Goal: Information Seeking & Learning: Understand process/instructions

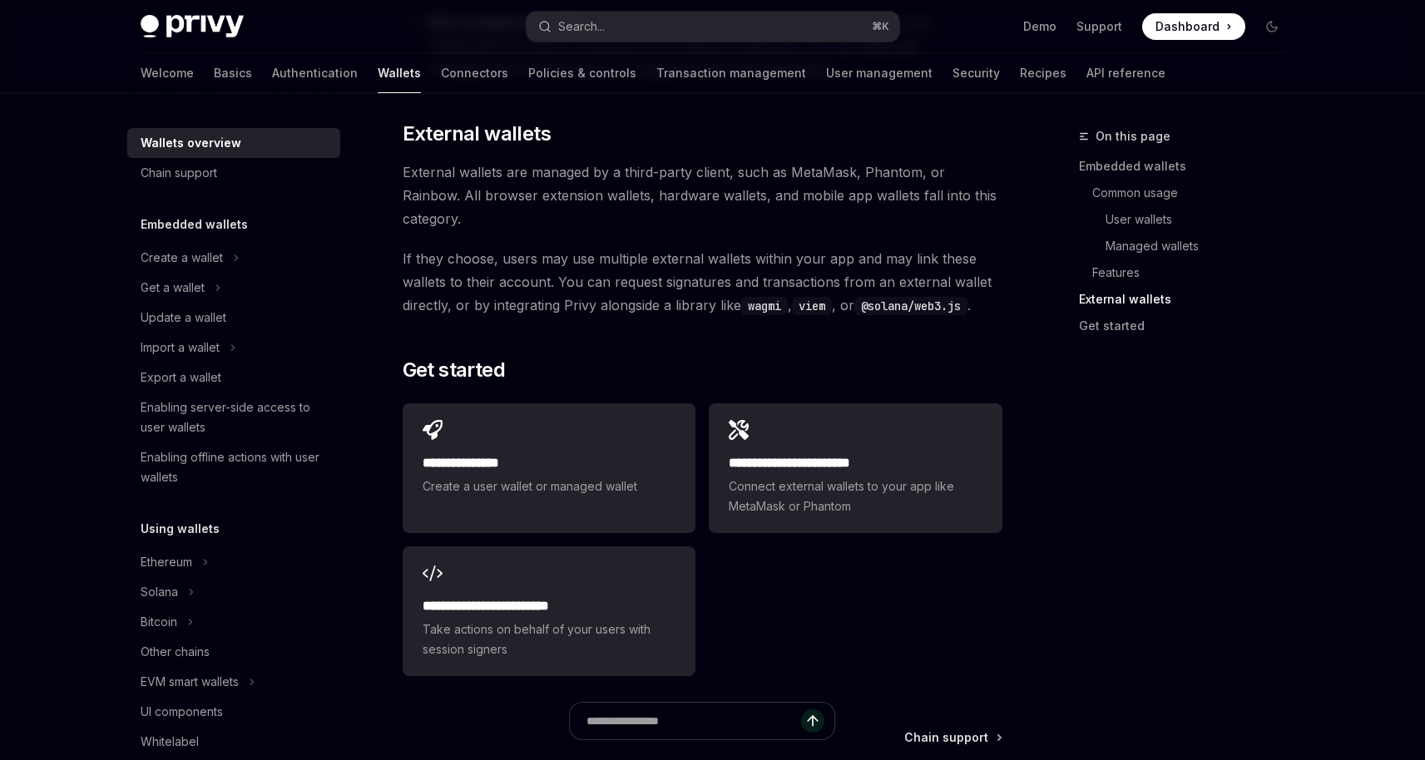
scroll to position [2573, 0]
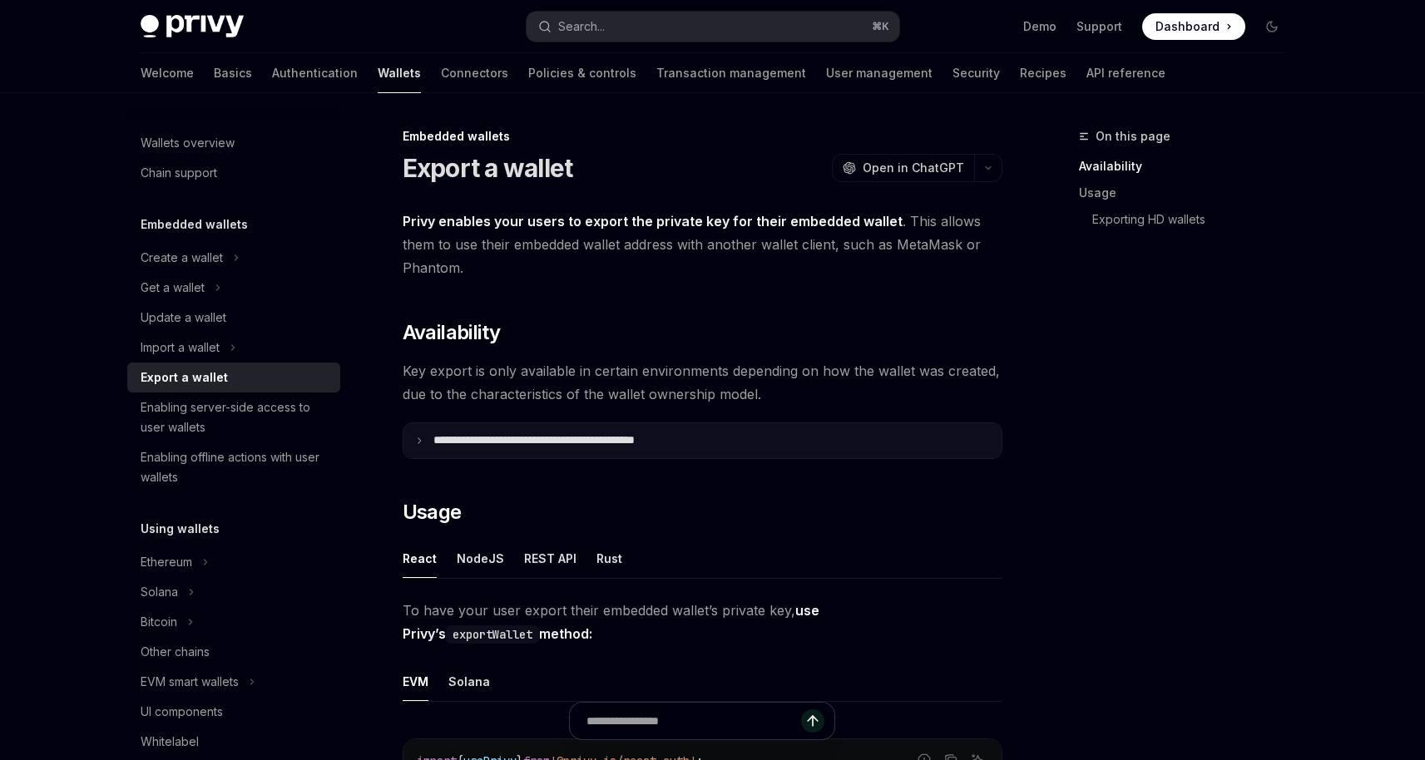
click at [567, 443] on p "**********" at bounding box center [570, 440] width 275 height 15
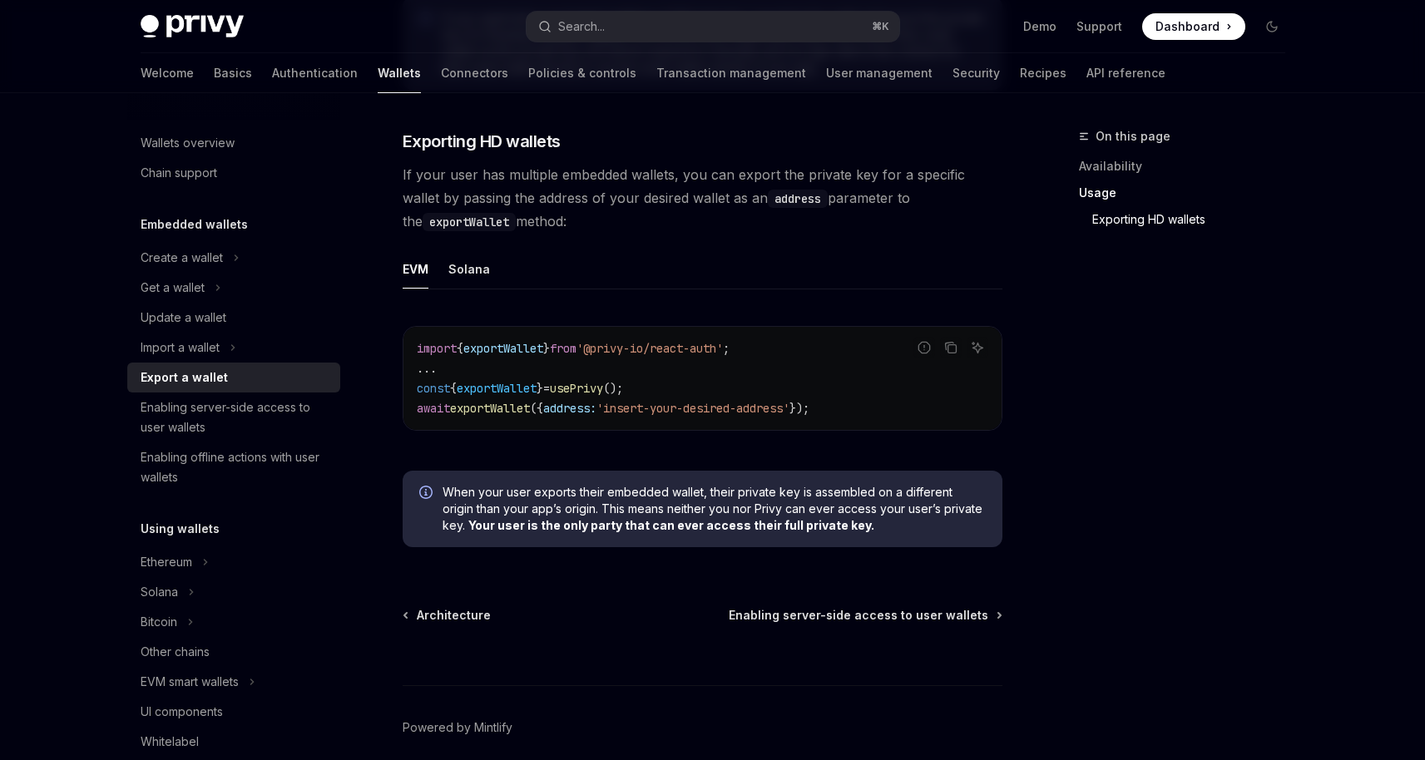
scroll to position [2079, 0]
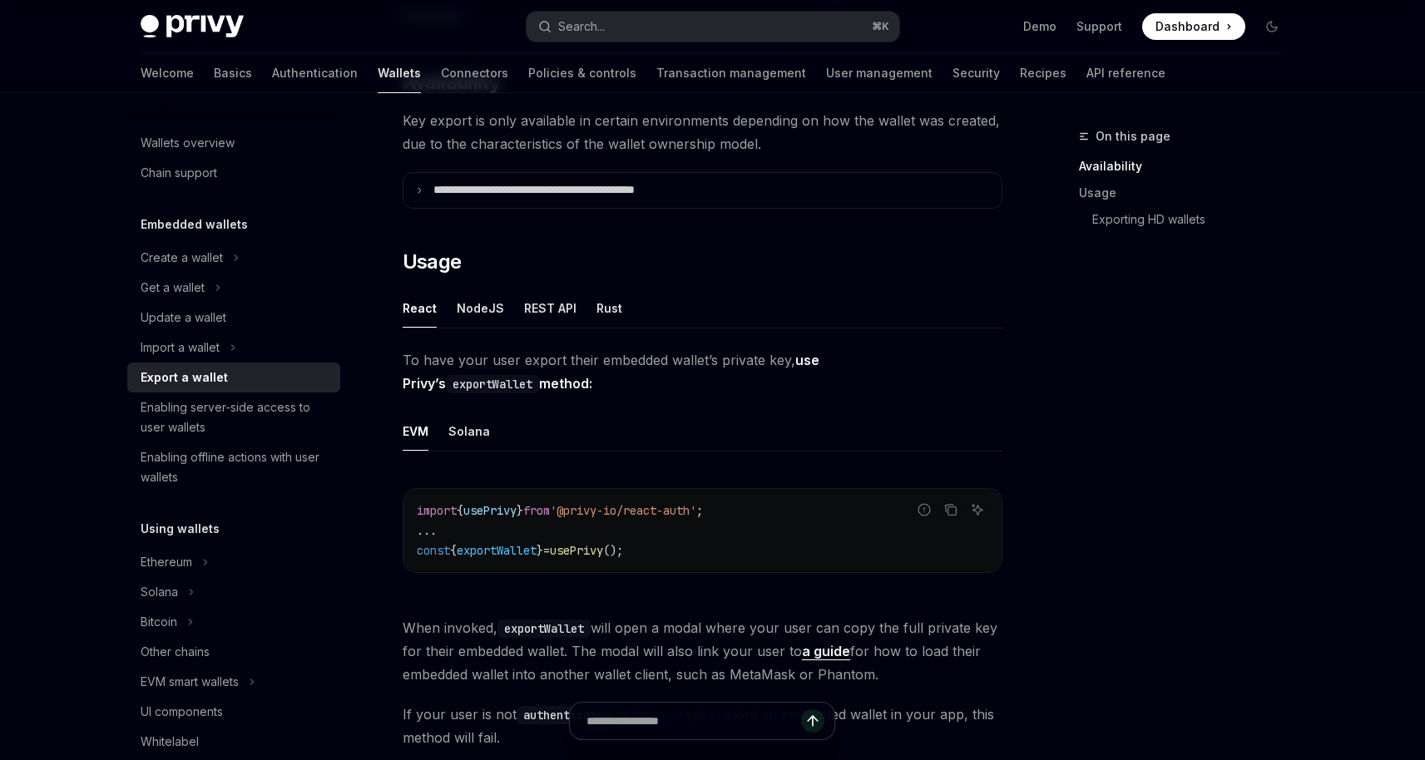
scroll to position [251, 0]
click at [483, 317] on div "NodeJS" at bounding box center [480, 307] width 47 height 39
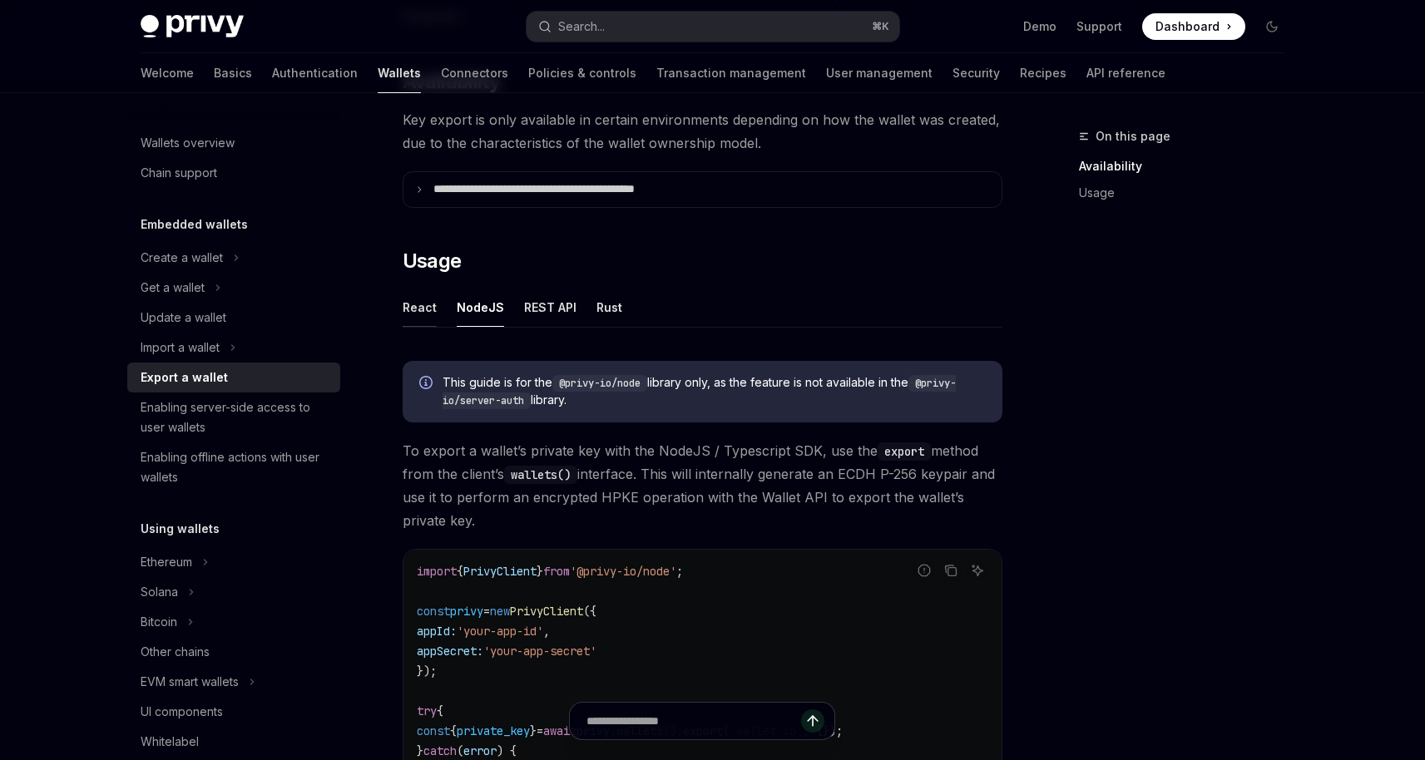
click at [430, 312] on div "React" at bounding box center [420, 307] width 34 height 39
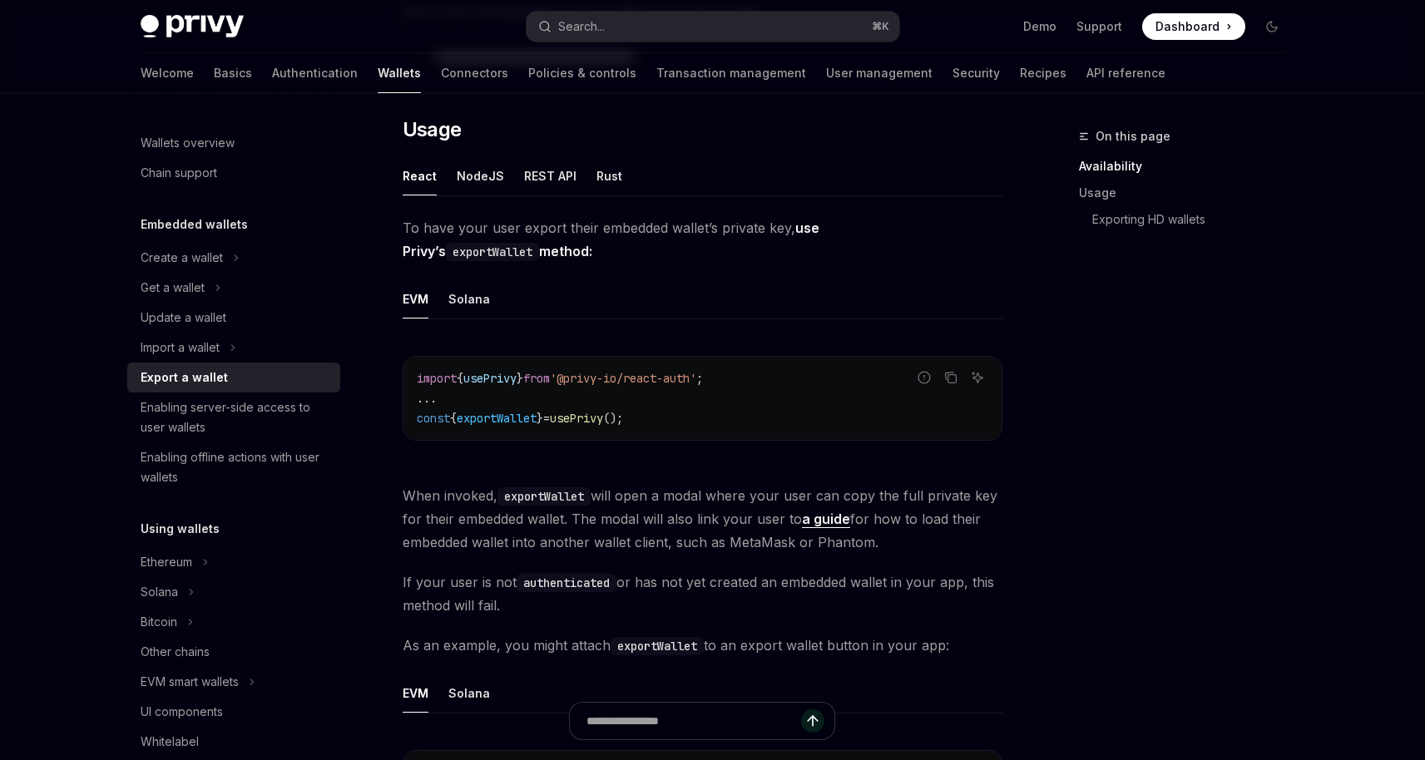
scroll to position [416, 0]
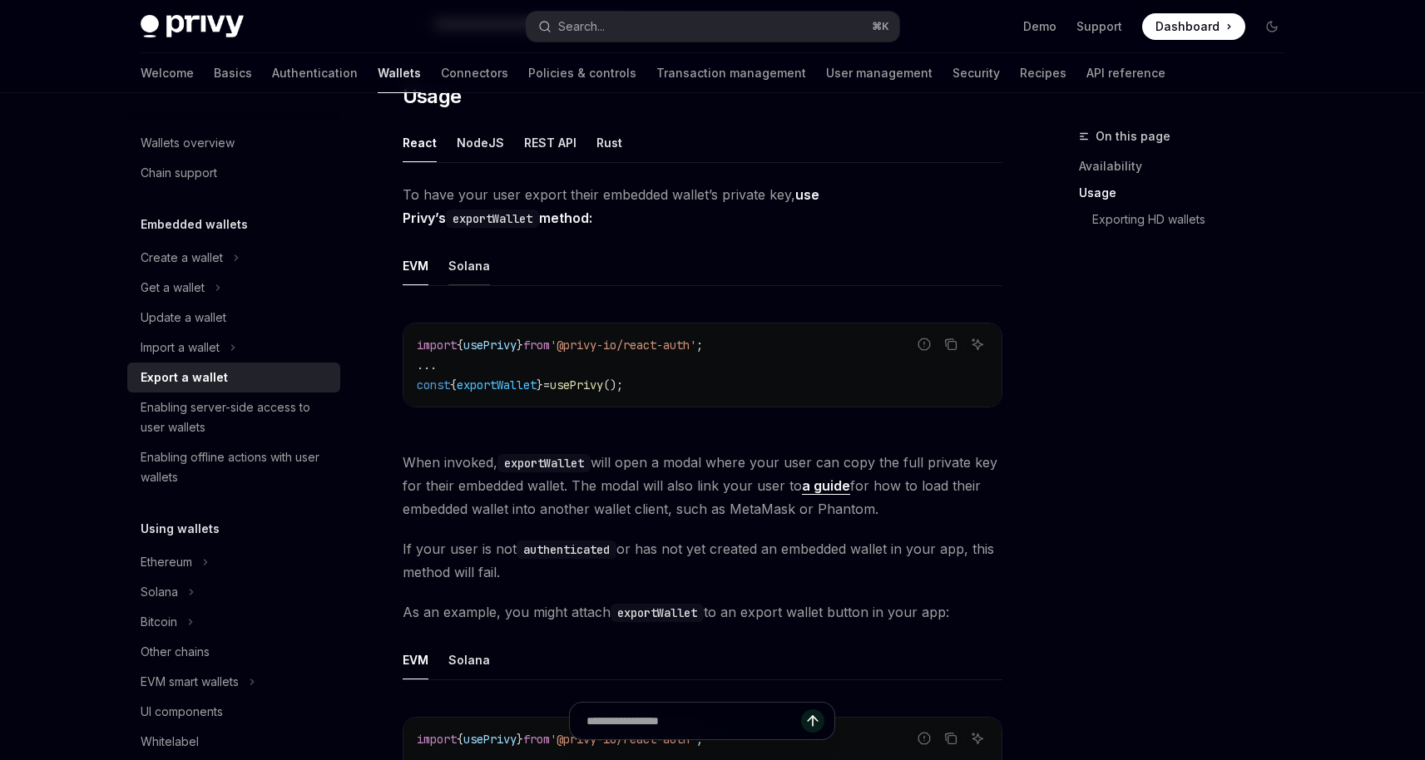
click at [478, 263] on div "Solana" at bounding box center [469, 265] width 42 height 39
type textarea "*"
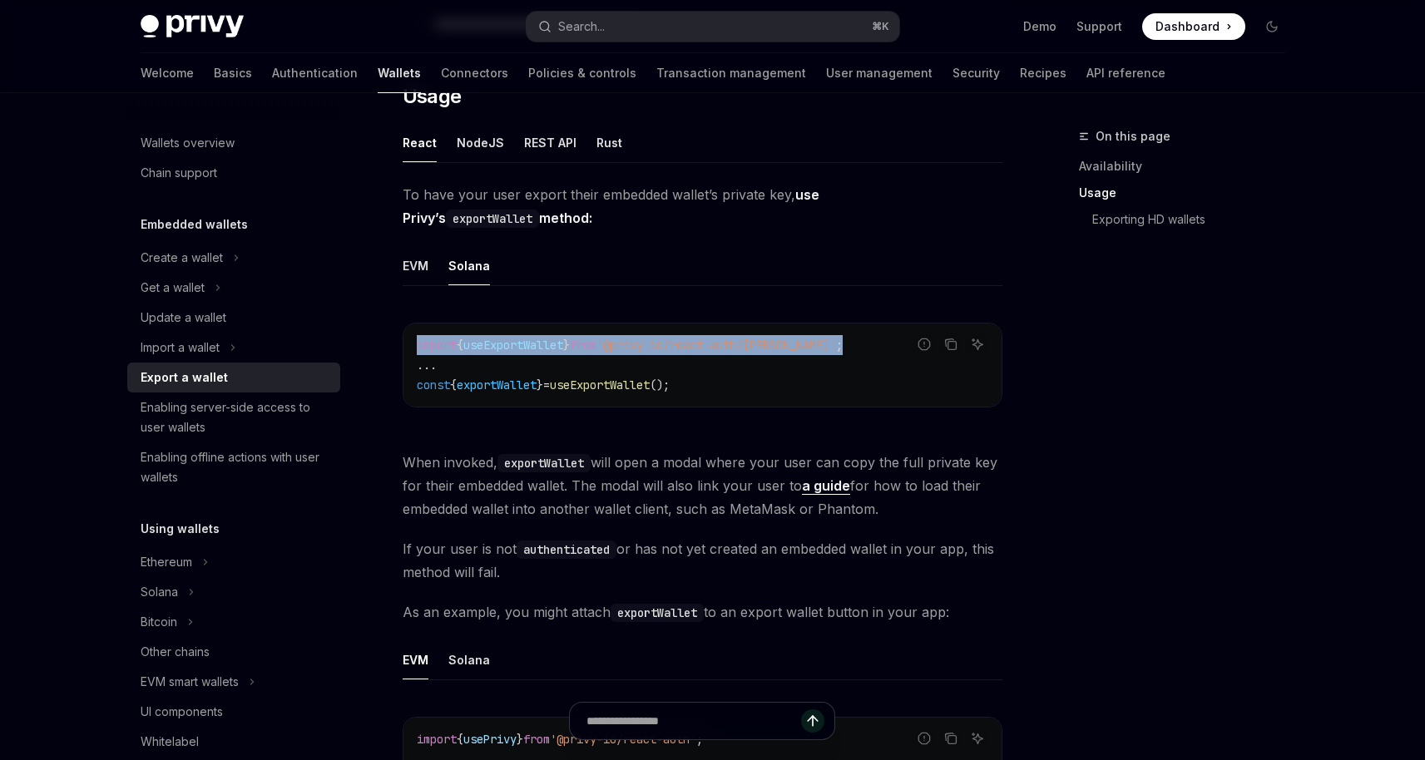
drag, startPoint x: 859, startPoint y: 341, endPoint x: 405, endPoint y: 343, distance: 454.2
click at [405, 343] on div "import { useExportWallet } from '@privy-io/react-auth/solana' ; ... const { exp…" at bounding box center [702, 365] width 598 height 83
copy span "import { useExportWallet } from '@privy-io/react-auth/solana' ;"
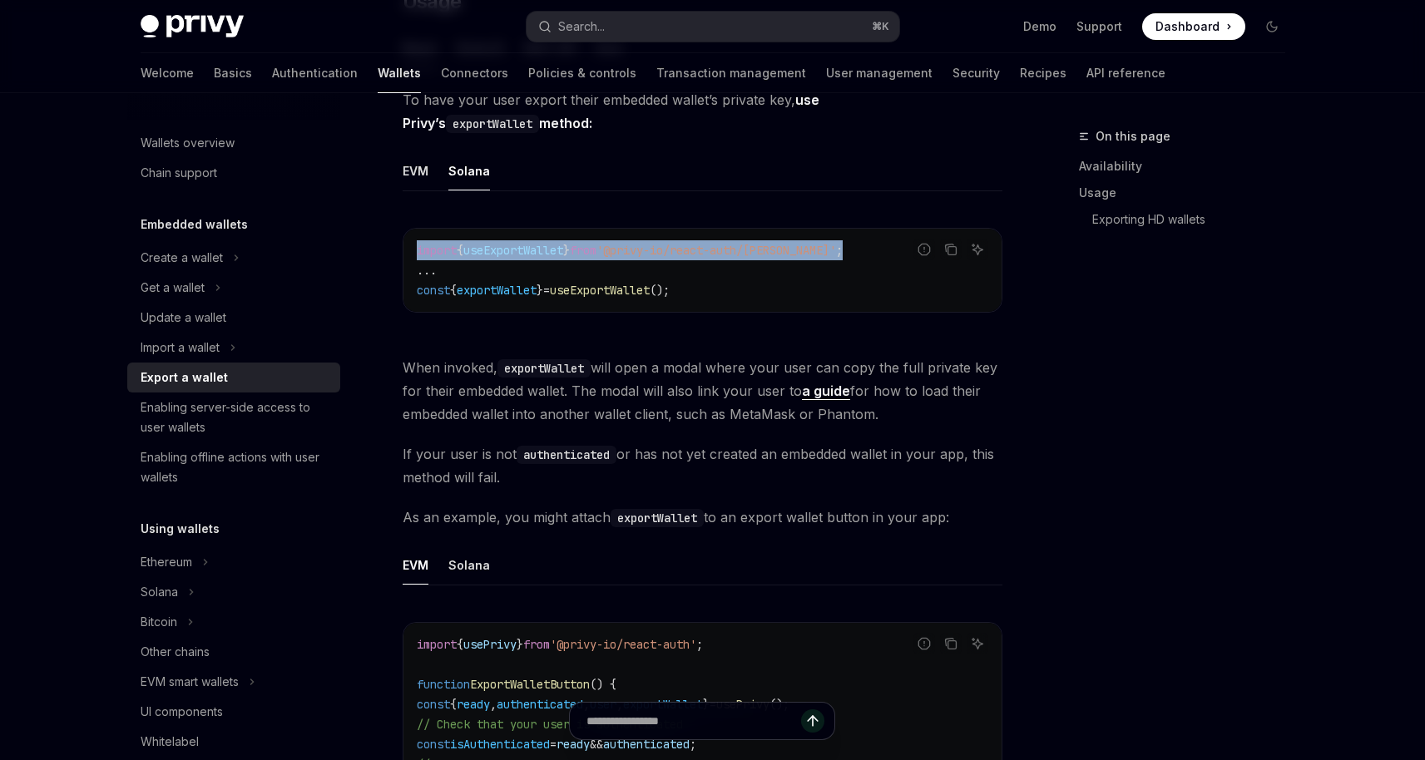
scroll to position [527, 0]
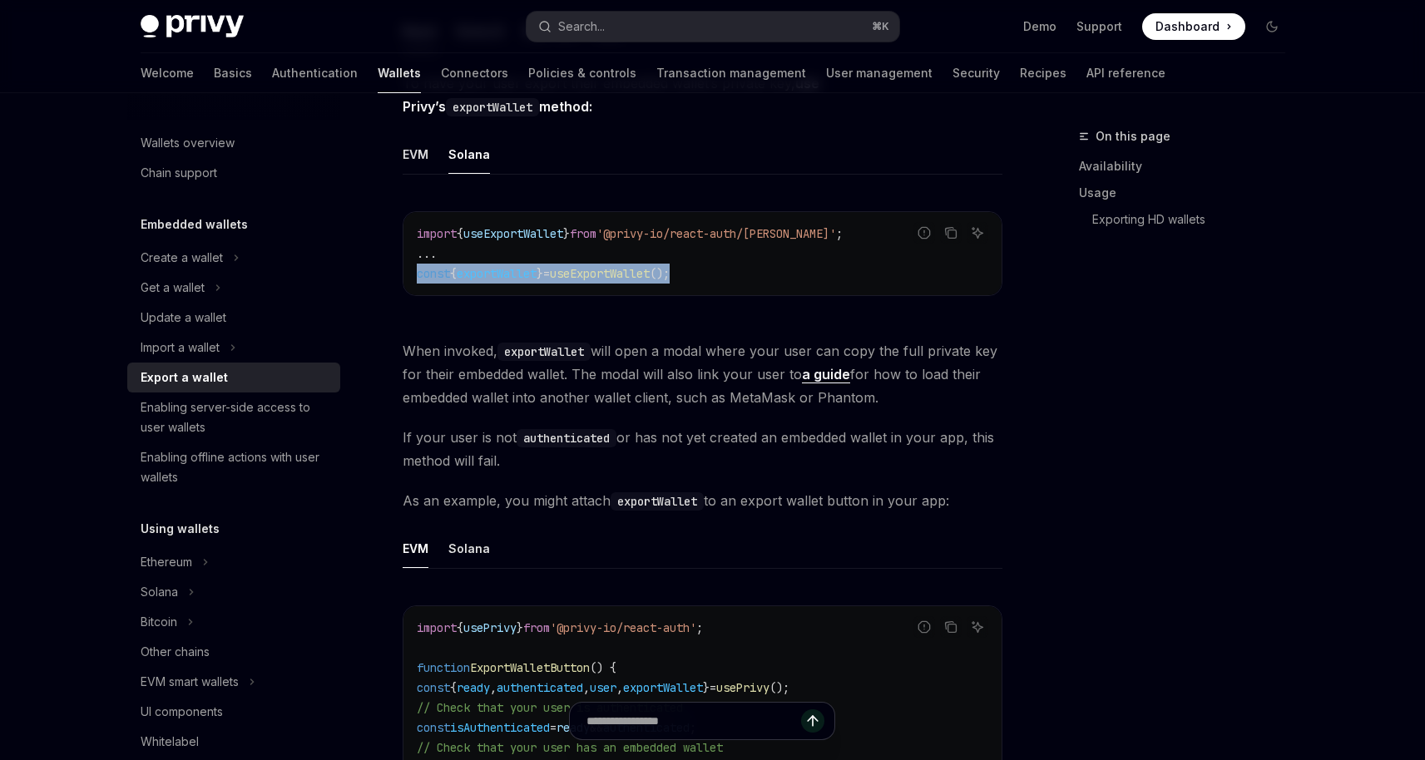
drag, startPoint x: 714, startPoint y: 278, endPoint x: 403, endPoint y: 275, distance: 310.3
click at [403, 276] on div "import { useExportWallet } from '@privy-io/react-auth/solana' ; ... const { exp…" at bounding box center [702, 253] width 598 height 83
copy span "const { exportWallet } = useExportWallet ();"
click at [708, 273] on code "import { useExportWallet } from '@privy-io/react-auth/solana' ; ... const { exp…" at bounding box center [702, 254] width 571 height 60
